Goal: Find specific page/section

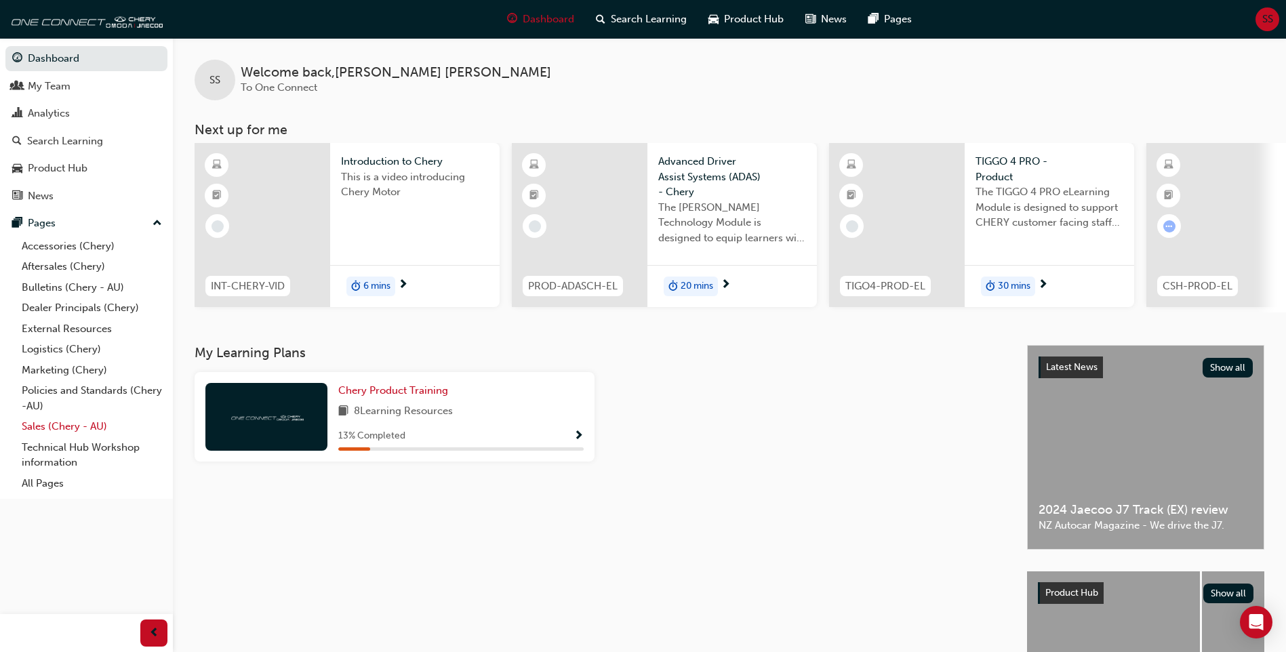
click at [49, 427] on link "Sales (Chery - AU)" at bounding box center [91, 426] width 151 height 21
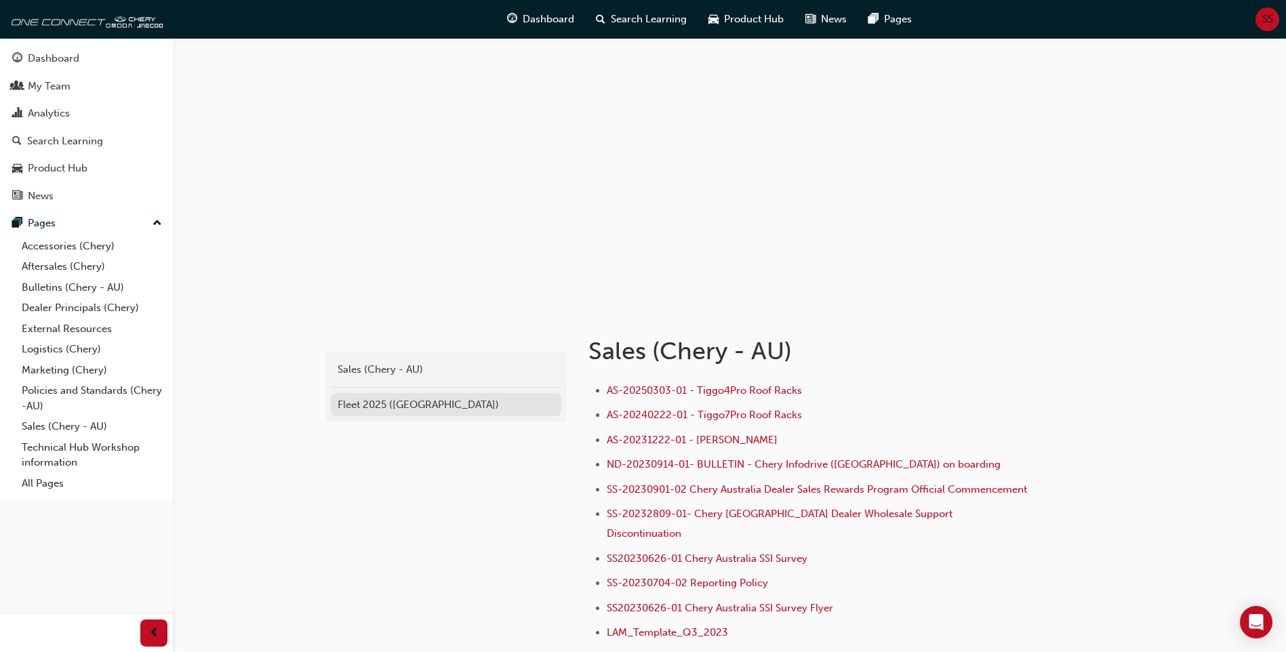
click at [361, 408] on div "Fleet 2025 ([GEOGRAPHIC_DATA])" at bounding box center [446, 405] width 217 height 16
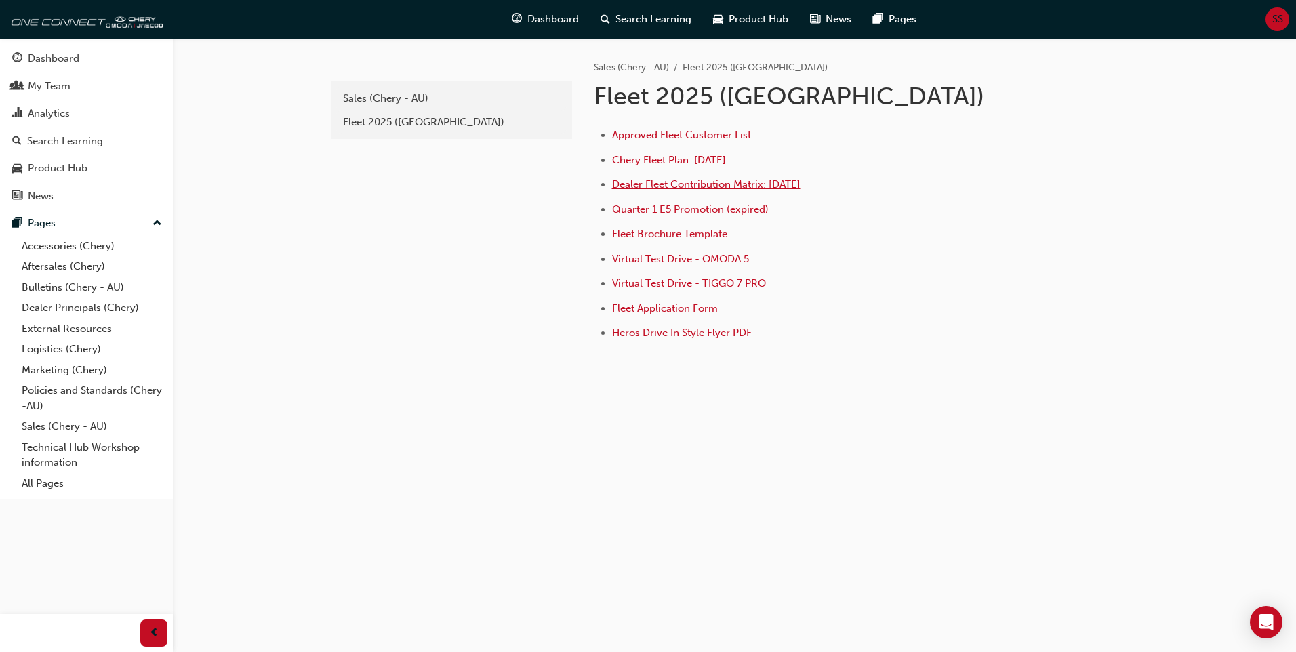
click at [674, 183] on span "Dealer Fleet Contribution Matrix: [DATE]" at bounding box center [706, 184] width 188 height 12
